Goal: Use online tool/utility: Utilize a website feature to perform a specific function

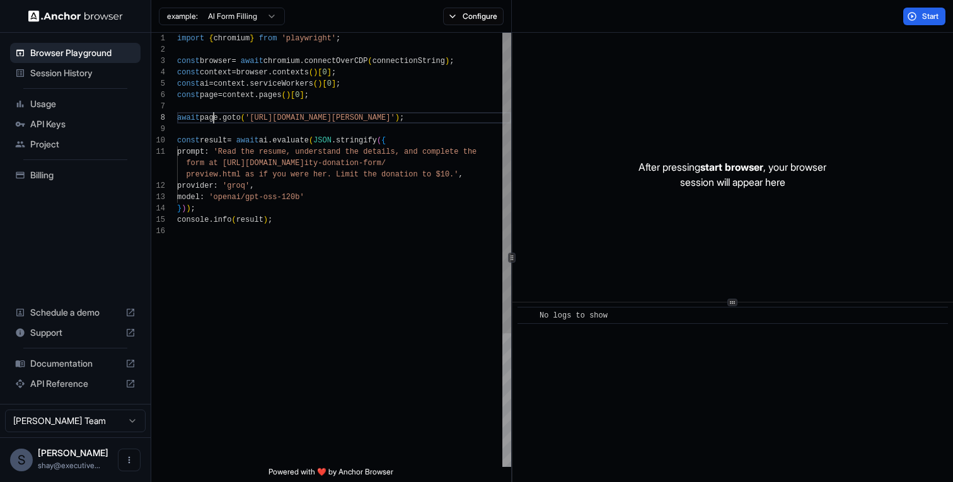
scroll to position [79, 0]
click at [214, 122] on div "import { chromium } from 'playwright' ; const browser = await chromium . connec…" at bounding box center [344, 346] width 334 height 627
drag, startPoint x: 214, startPoint y: 122, endPoint x: 265, endPoint y: 122, distance: 50.4
click at [216, 122] on div "import { chromium } from 'playwright' ; const browser = await chromium . connec…" at bounding box center [344, 346] width 334 height 627
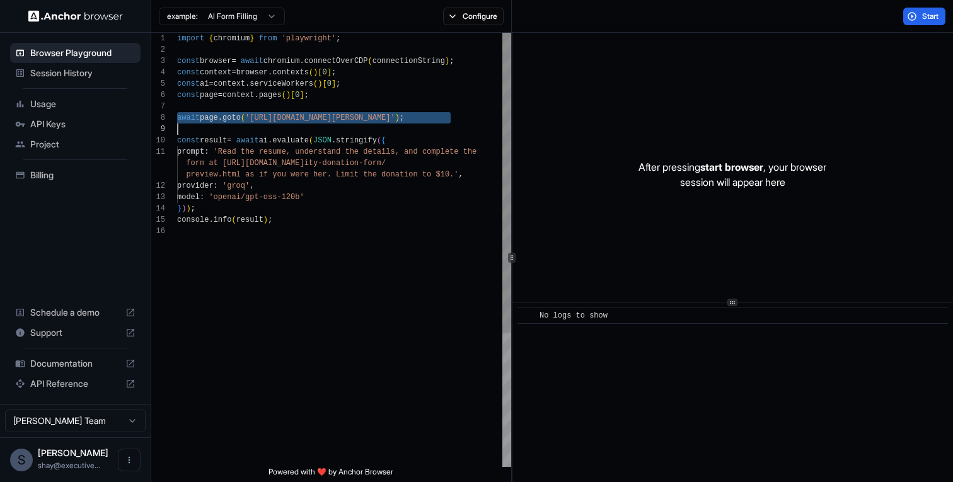
click at [283, 122] on div "import { chromium } from 'playwright' ; const browser = await chromium . connec…" at bounding box center [344, 346] width 334 height 627
type textarea "**********"
click at [236, 154] on div "import { chromium } from 'playwright' ; const browser = await chromium . connec…" at bounding box center [344, 346] width 334 height 627
